Goal: Information Seeking & Learning: Learn about a topic

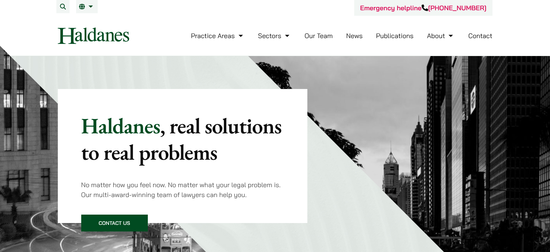
click at [315, 37] on link "Our Team" at bounding box center [318, 35] width 28 height 8
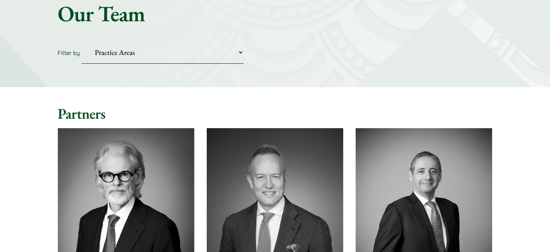
scroll to position [110, 0]
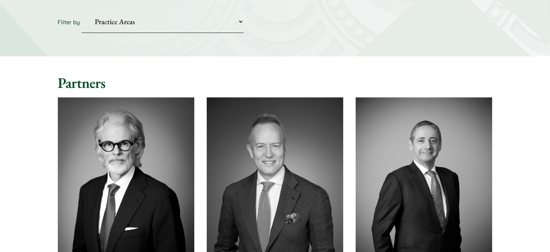
click at [171, 184] on img at bounding box center [126, 182] width 136 height 171
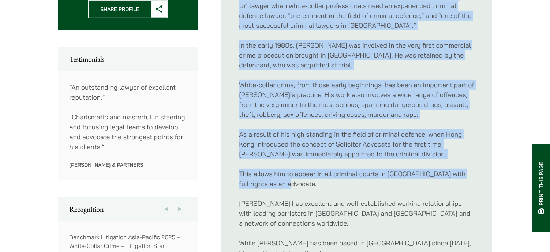
scroll to position [439, 0]
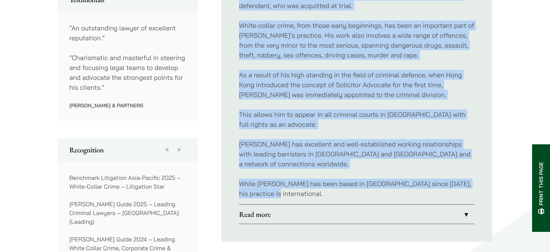
drag, startPoint x: 239, startPoint y: 43, endPoint x: 354, endPoint y: 190, distance: 185.9
click at [354, 190] on div "For several decades, independent legal journals have consistently rated Jonatha…" at bounding box center [357, 50] width 236 height 308
copy div "For several decades, independent legal journals have consistently rated Jonatha…"
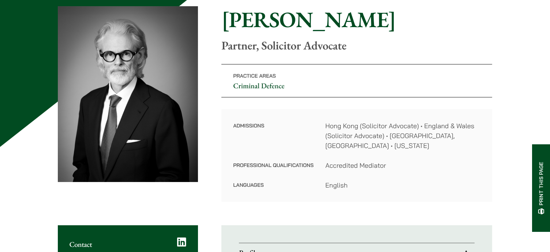
scroll to position [0, 0]
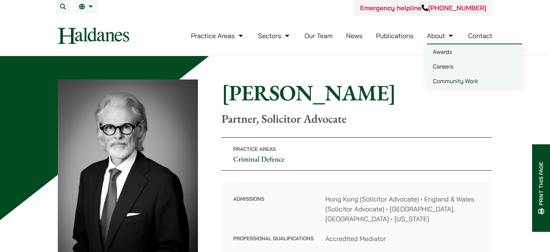
click at [436, 37] on link "About" at bounding box center [441, 35] width 28 height 8
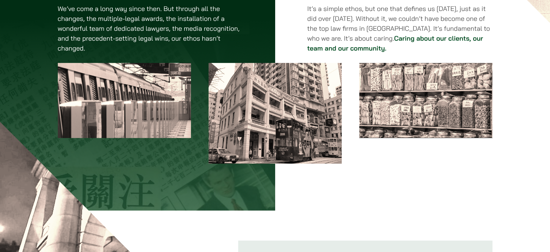
scroll to position [329, 0]
